Goal: Find specific page/section: Find specific page/section

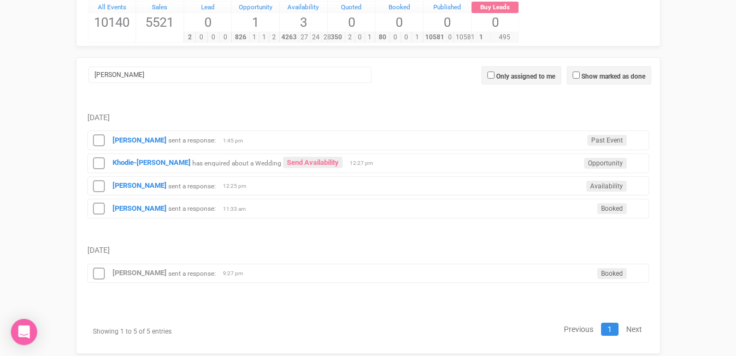
scroll to position [113, 0]
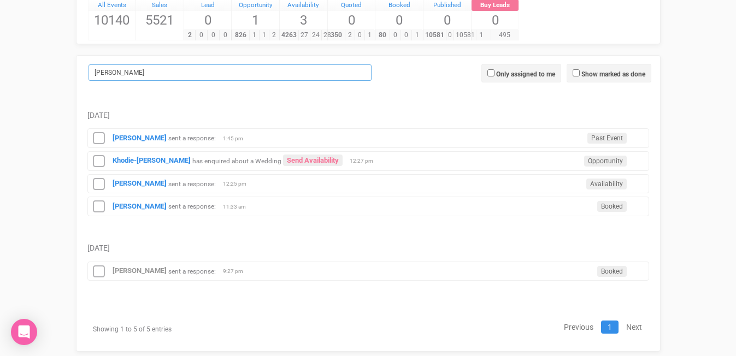
click at [273, 74] on input "edwina" at bounding box center [229, 72] width 283 height 16
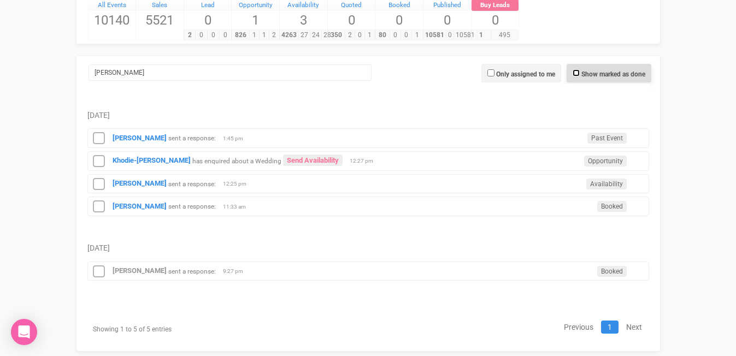
click at [573, 71] on input "Show marked as done" at bounding box center [575, 72] width 7 height 7
checkbox input "true"
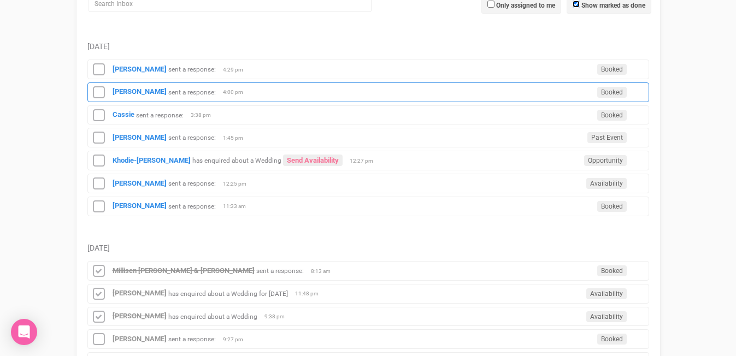
scroll to position [176, 0]
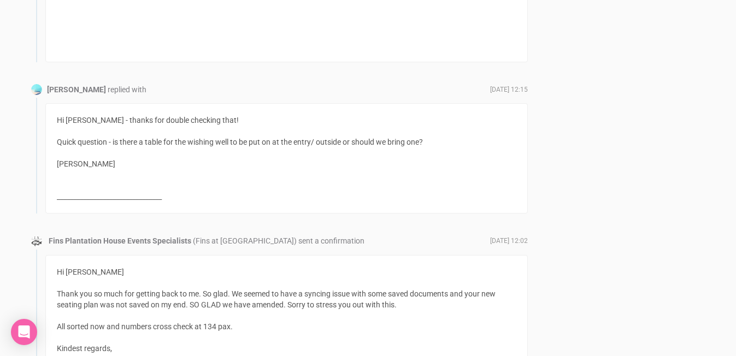
scroll to position [1984, 0]
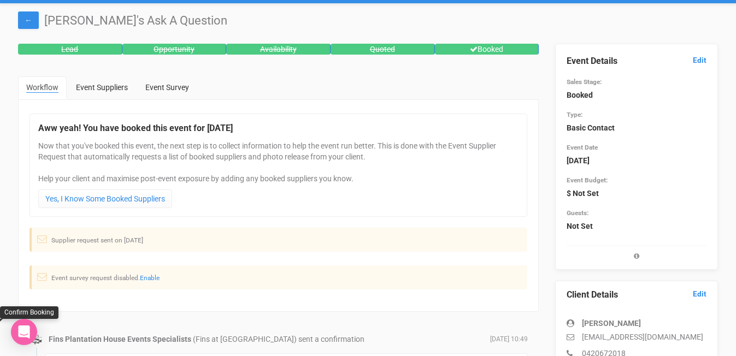
scroll to position [43, 0]
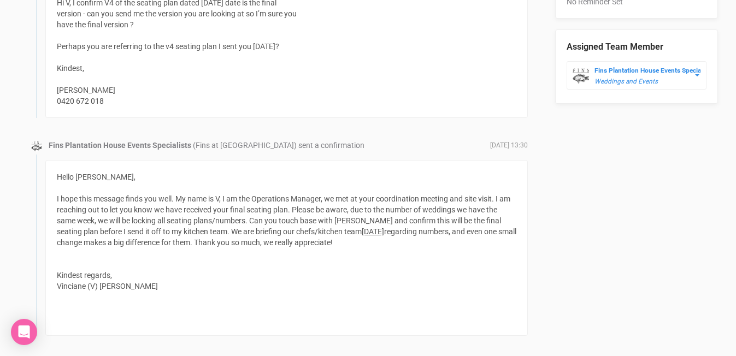
scroll to position [657, 0]
